Goal: Task Accomplishment & Management: Use online tool/utility

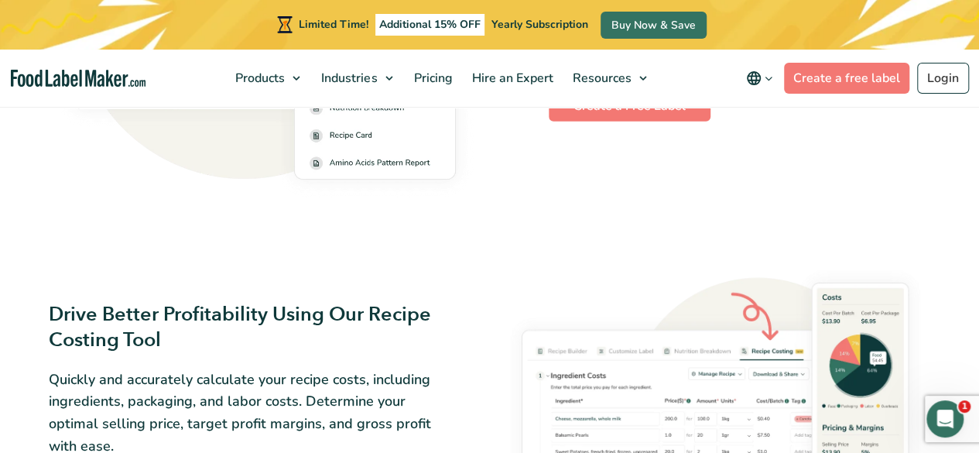
scroll to position [2235, 0]
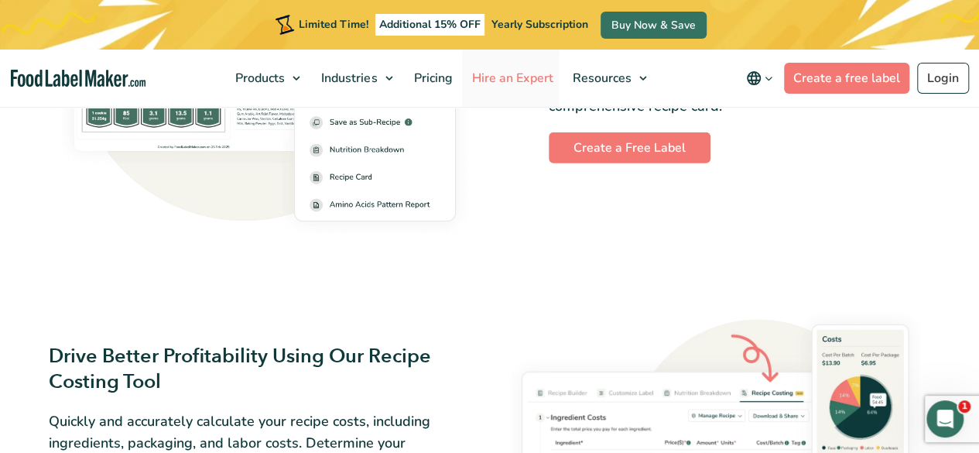
click at [526, 74] on span "Hire an Expert" at bounding box center [510, 78] width 87 height 17
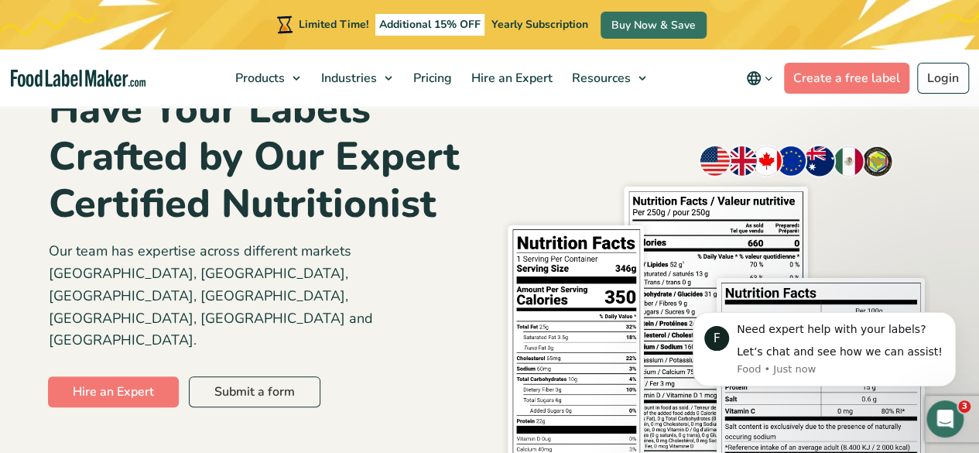
scroll to position [146, 0]
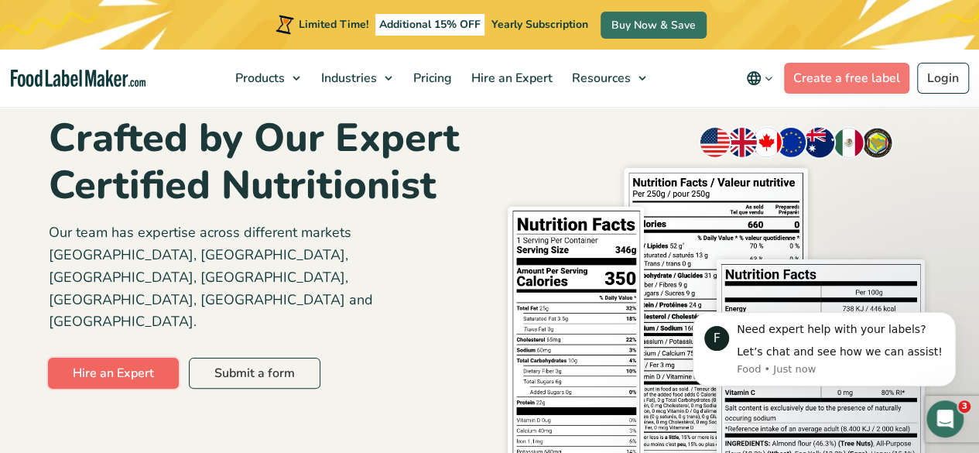
click at [149, 358] on link "Hire an Expert" at bounding box center [113, 373] width 131 height 31
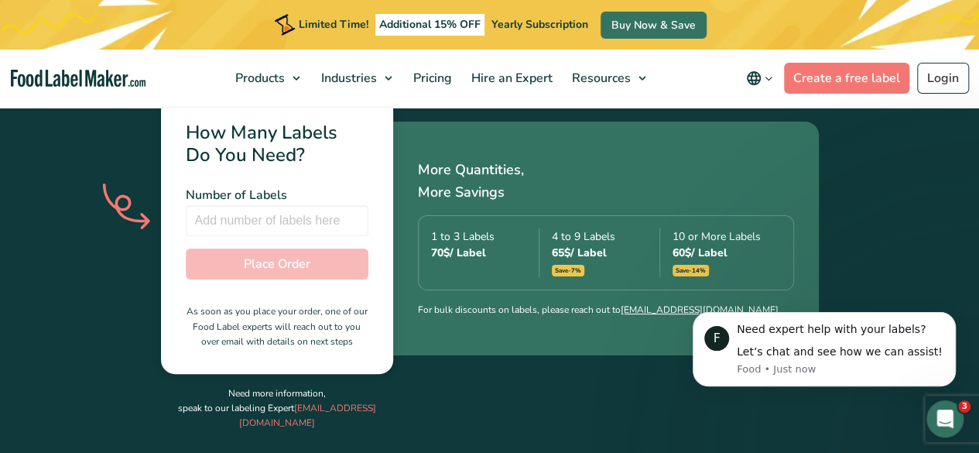
scroll to position [531, 0]
